Goal: Information Seeking & Learning: Understand process/instructions

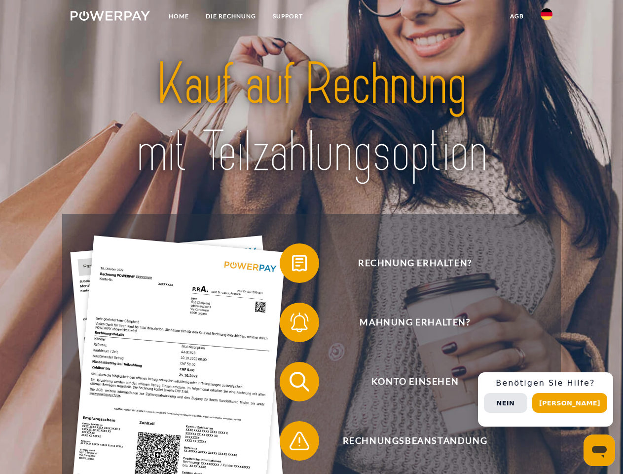
click at [110, 17] on img at bounding box center [110, 16] width 79 height 10
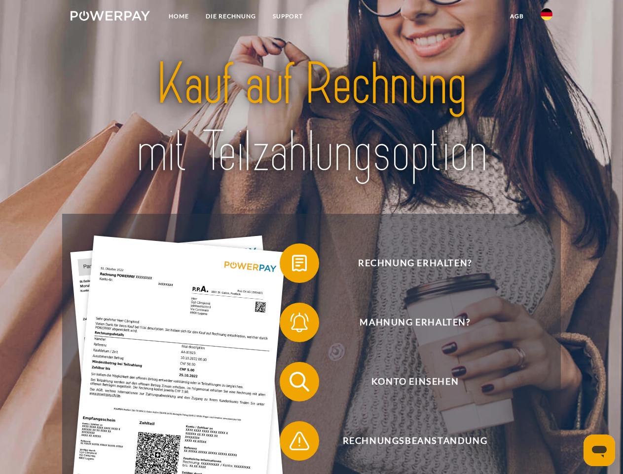
click at [547, 17] on img at bounding box center [547, 14] width 12 height 12
click at [516, 16] on link "agb" at bounding box center [517, 16] width 31 height 18
click at [292, 265] on span at bounding box center [284, 262] width 49 height 49
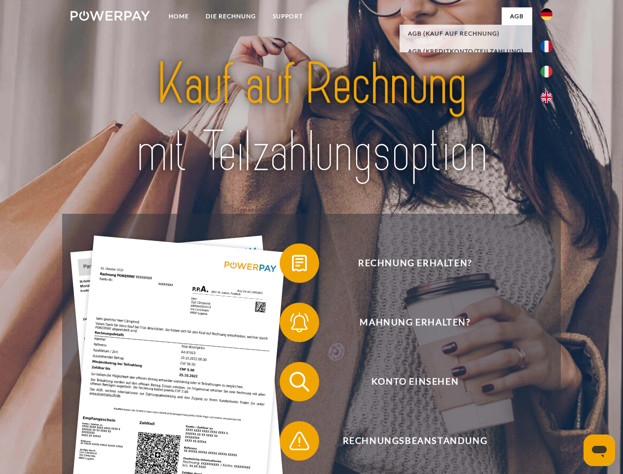
click at [292, 324] on span at bounding box center [284, 321] width 49 height 49
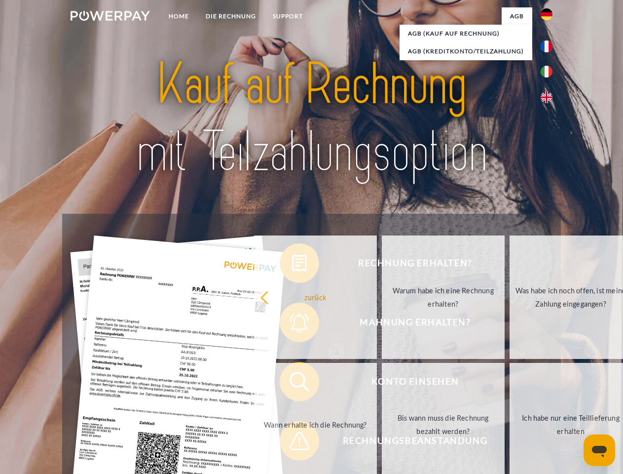
click at [382, 383] on link "Bis wann muss die Rechnung bezahlt werden?" at bounding box center [443, 424] width 123 height 123
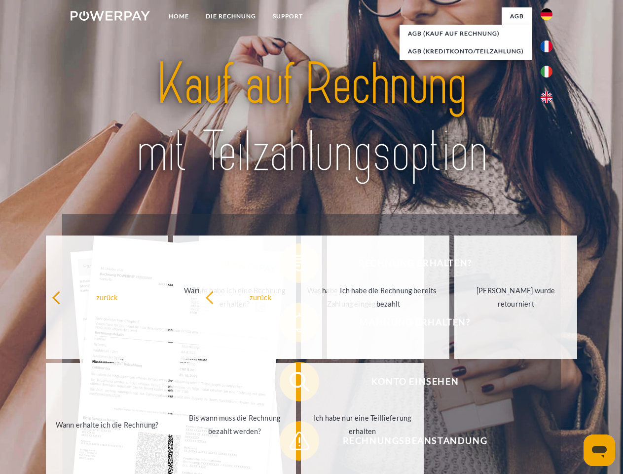
click at [292, 442] on span at bounding box center [284, 440] width 49 height 49
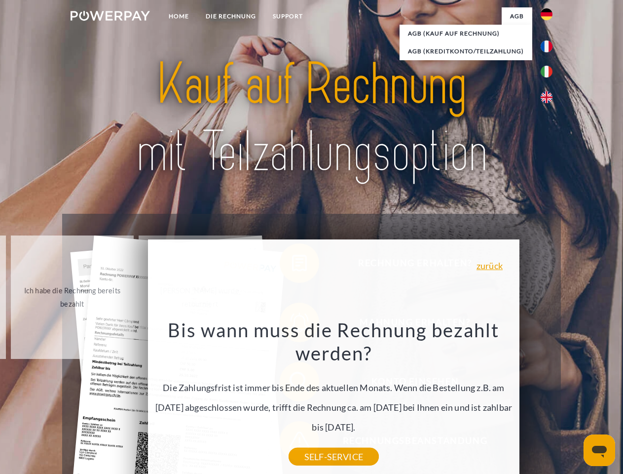
click at [549, 399] on div "Rechnung erhalten? Mahnung erhalten? Konto einsehen" at bounding box center [311, 411] width 498 height 395
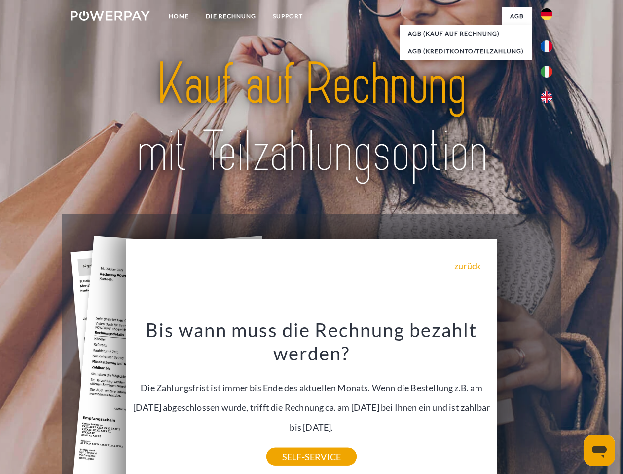
click at [525, 401] on span "Konto einsehen" at bounding box center [415, 381] width 242 height 39
click at [573, 402] on header "Home DIE RECHNUNG SUPPORT" at bounding box center [311, 340] width 623 height 681
